Goal: Check status: Check status

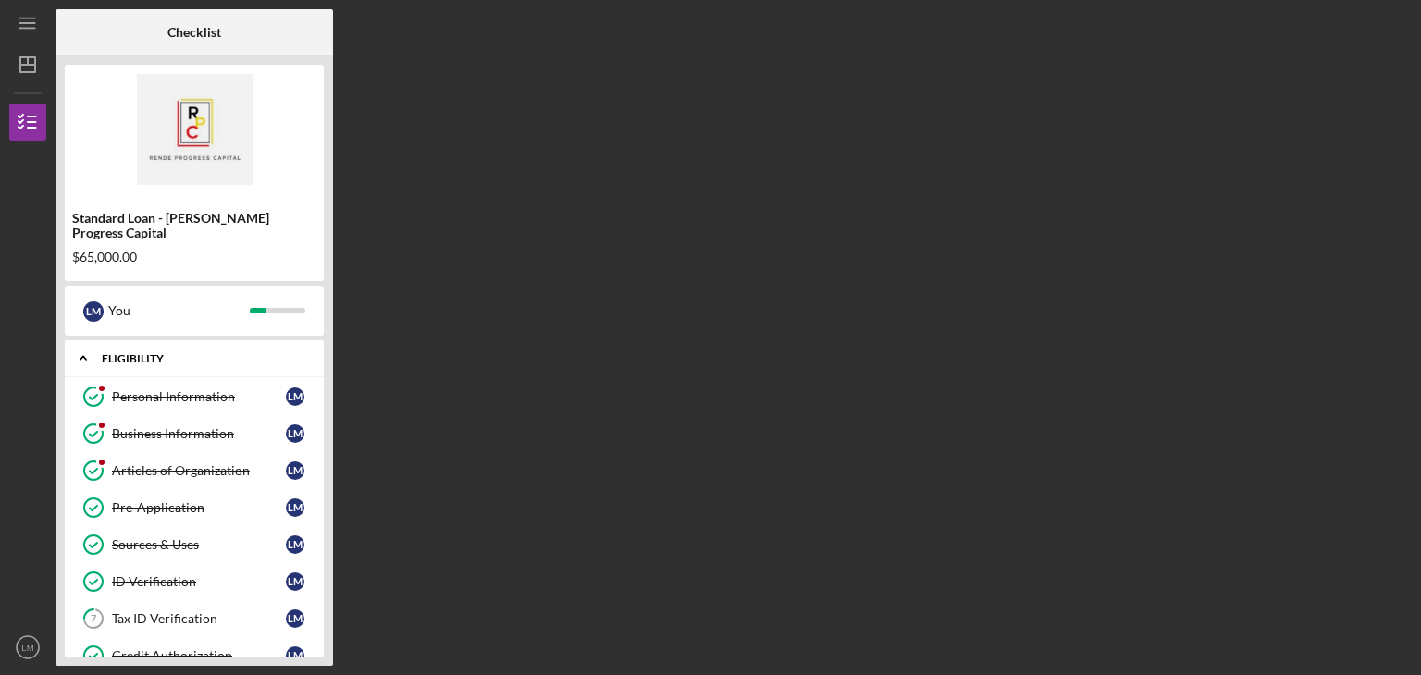
click at [323, 342] on div "Icon/Expander Eligibility 8 / 9" at bounding box center [194, 359] width 259 height 38
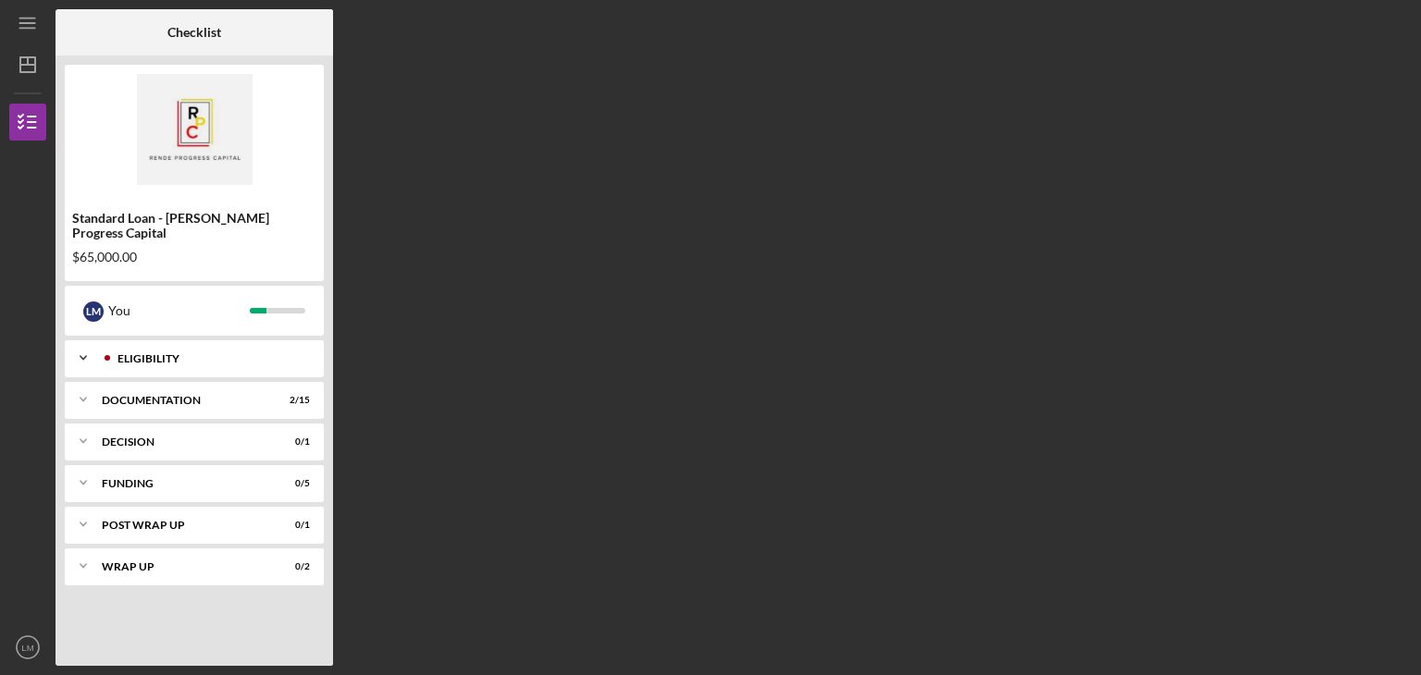
click at [316, 341] on div "Icon/Expander Eligibility 8 / 9" at bounding box center [194, 358] width 259 height 37
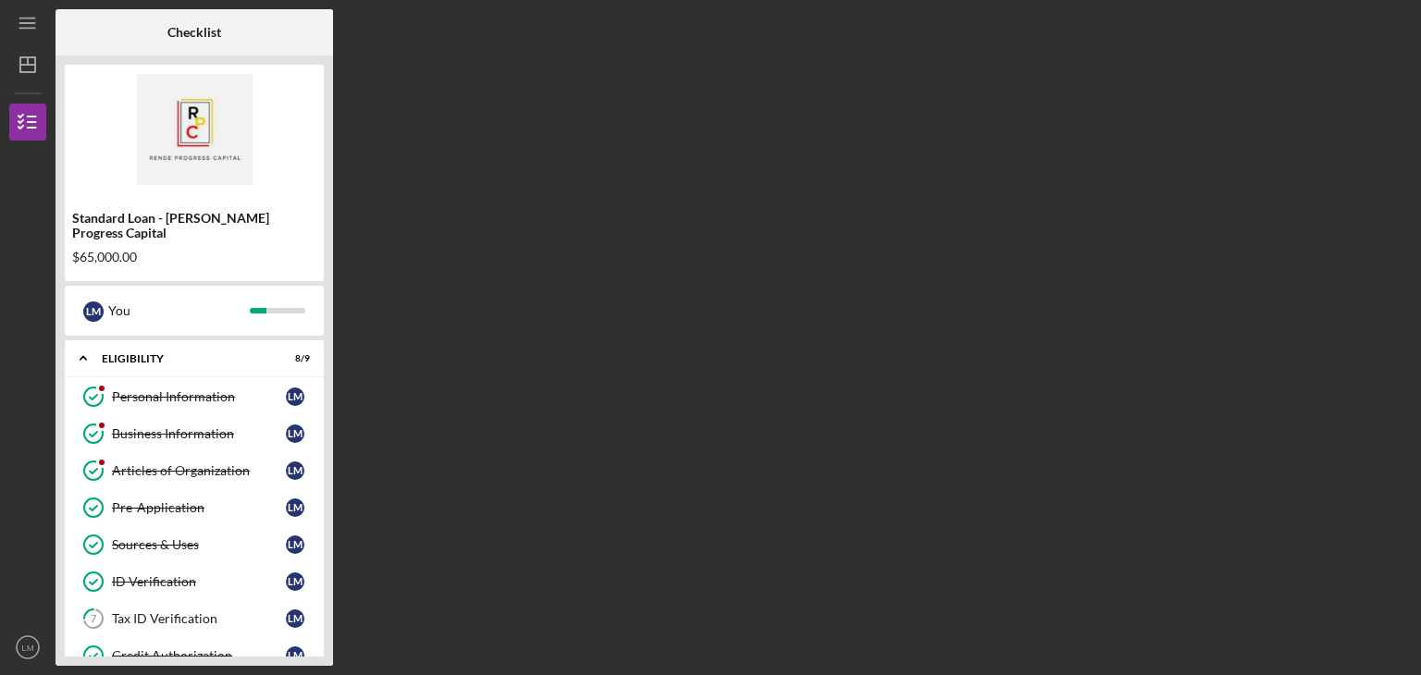
scroll to position [263, 0]
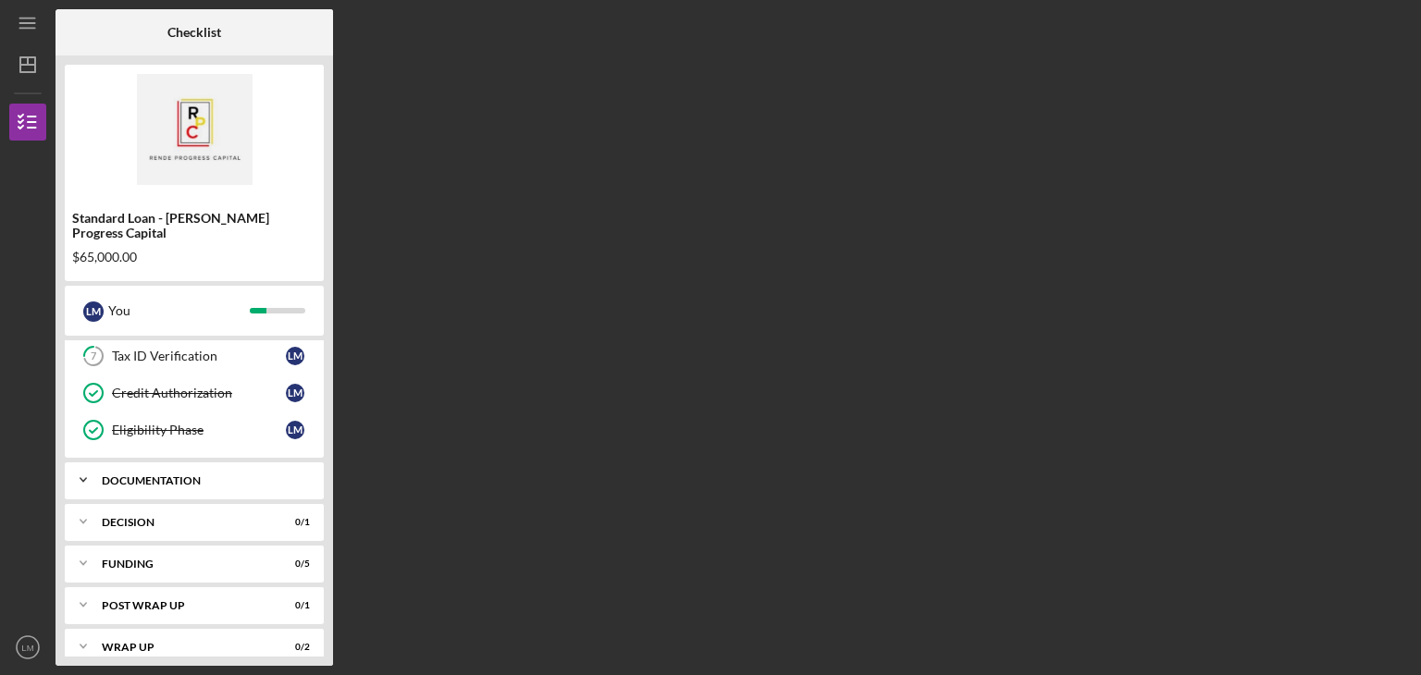
click at [225, 475] on div "Icon/Expander Documentation 2 / 15" at bounding box center [194, 480] width 259 height 37
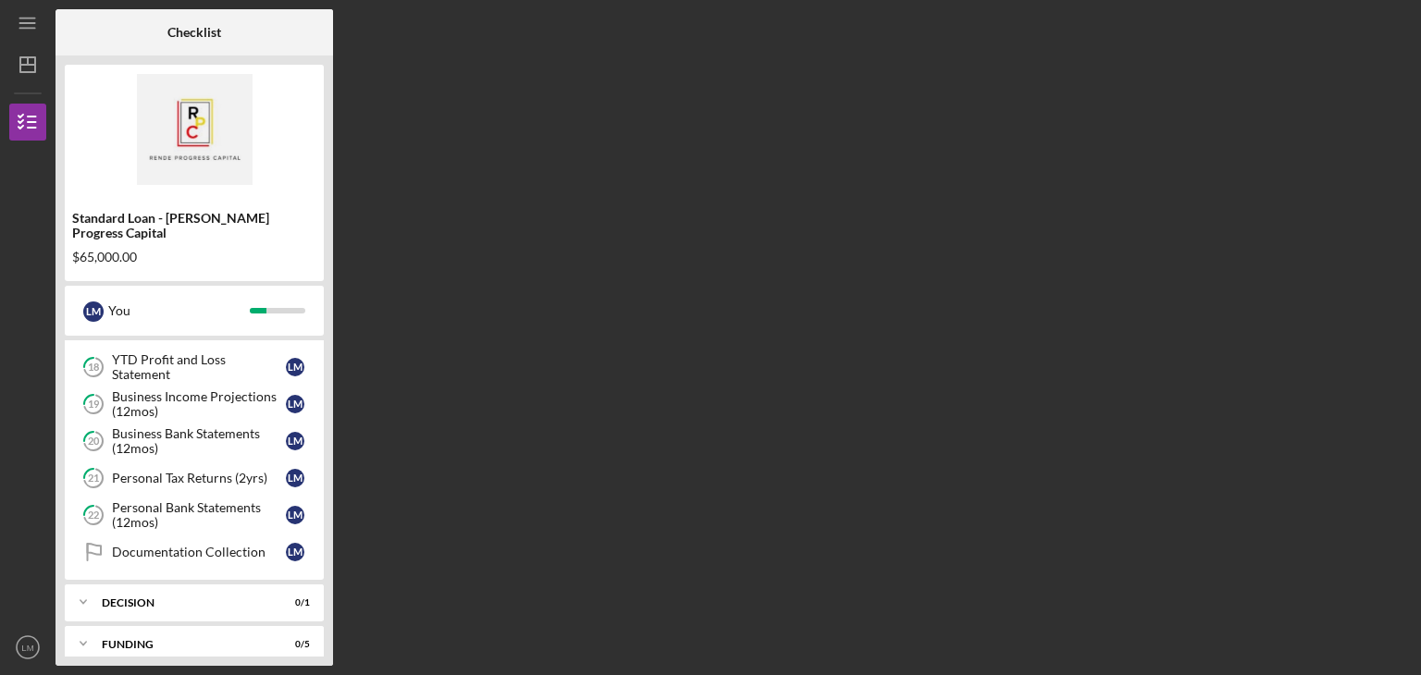
scroll to position [750, 0]
